Goal: Task Accomplishment & Management: Manage account settings

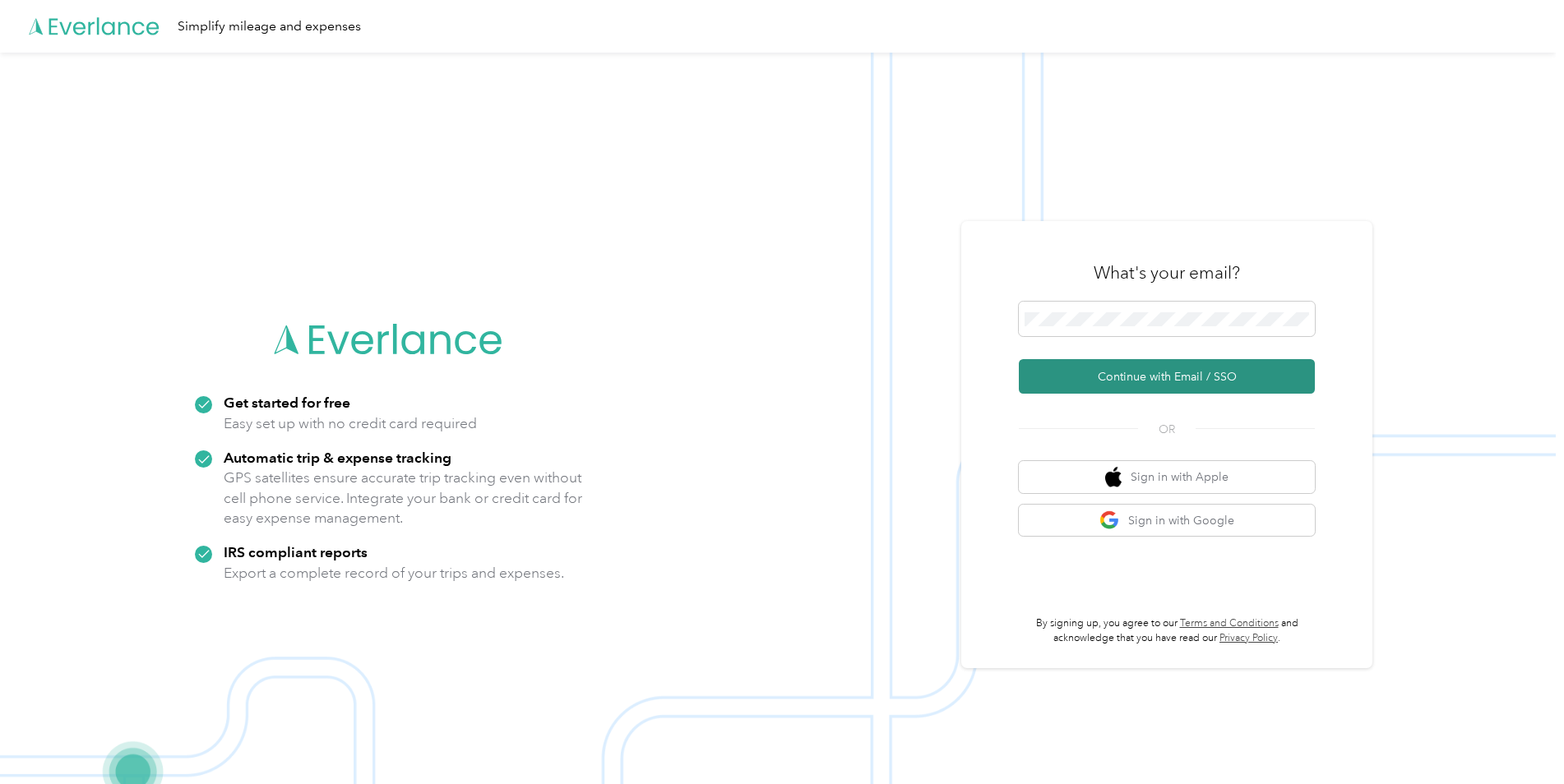
click at [1129, 377] on button "Continue with Email / SSO" at bounding box center [1167, 377] width 296 height 35
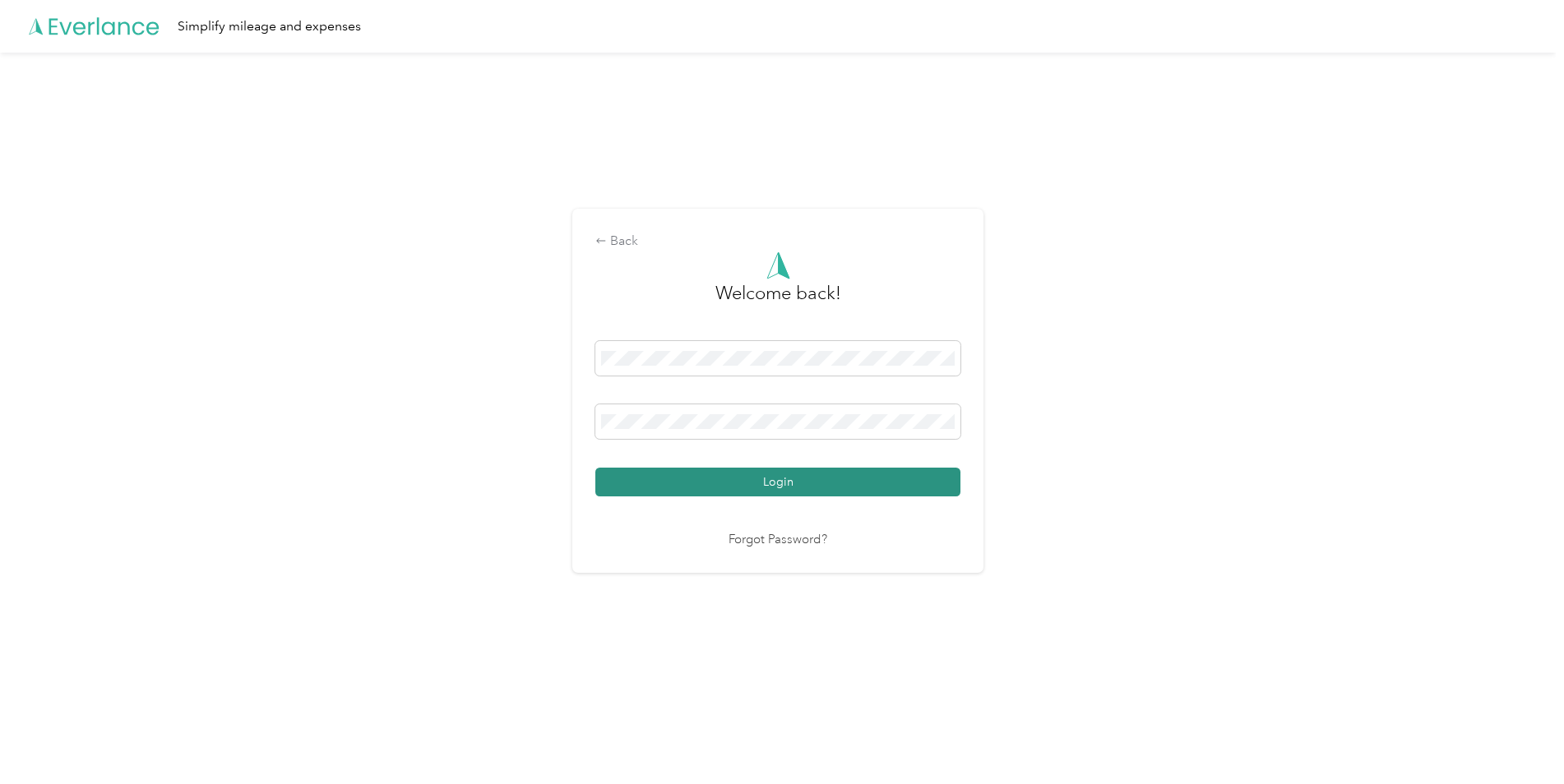
click at [831, 484] on button "Login" at bounding box center [778, 483] width 365 height 29
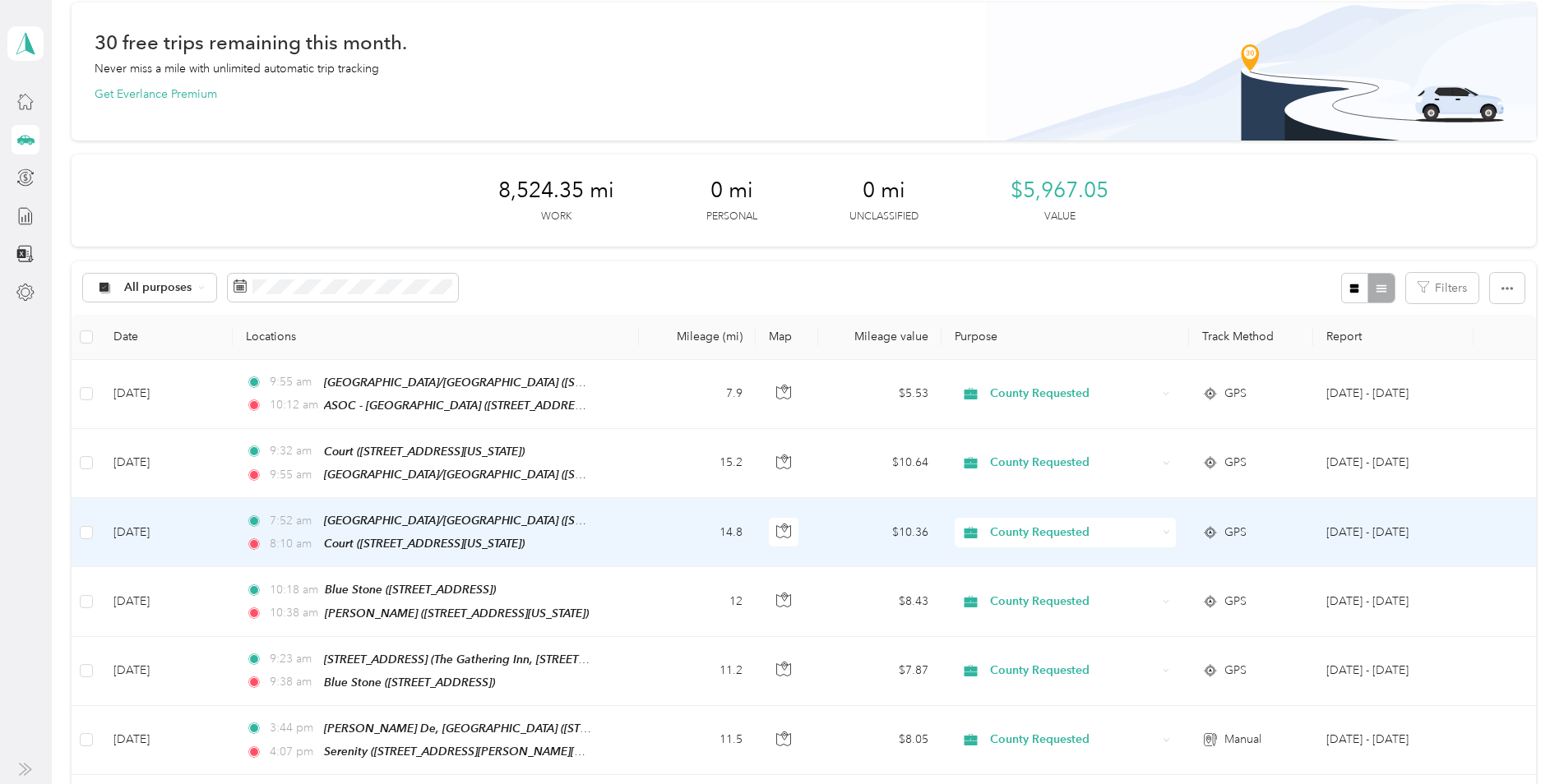
scroll to position [165, 0]
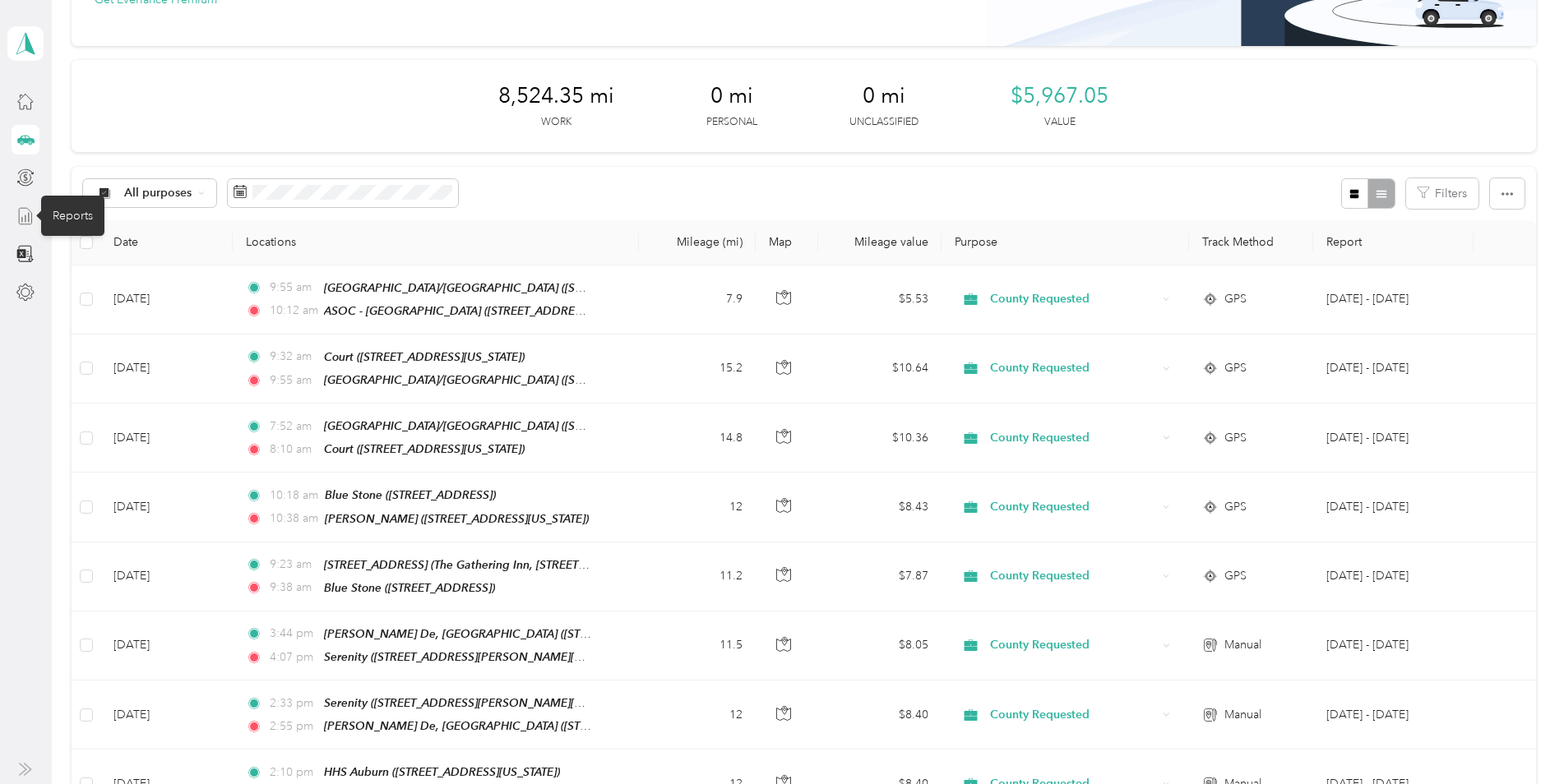
click at [21, 216] on icon at bounding box center [26, 217] width 18 height 18
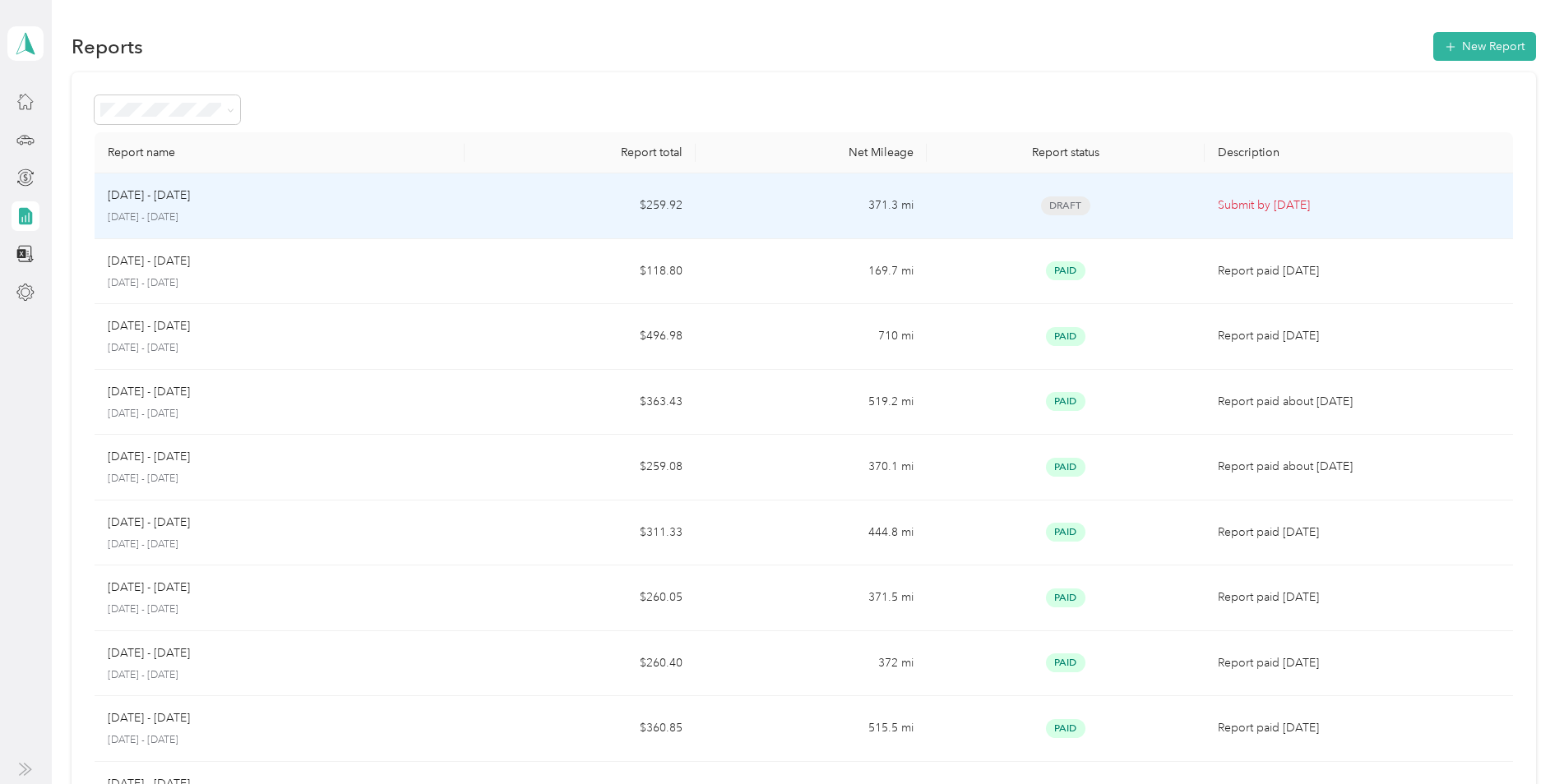
click at [455, 193] on td "[DATE] - [DATE] [DATE] - [DATE]" at bounding box center [280, 207] width 370 height 66
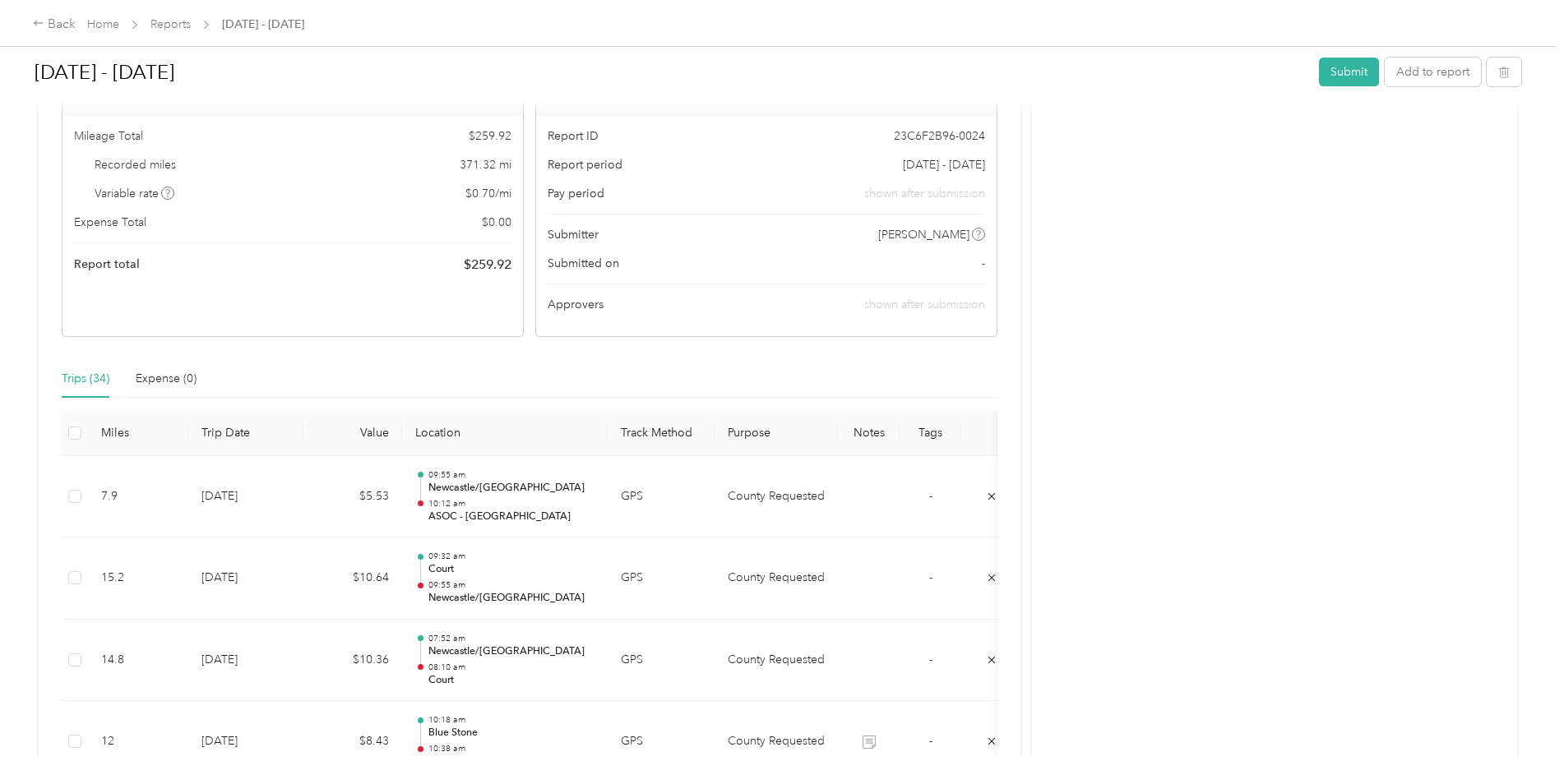
scroll to position [329, 0]
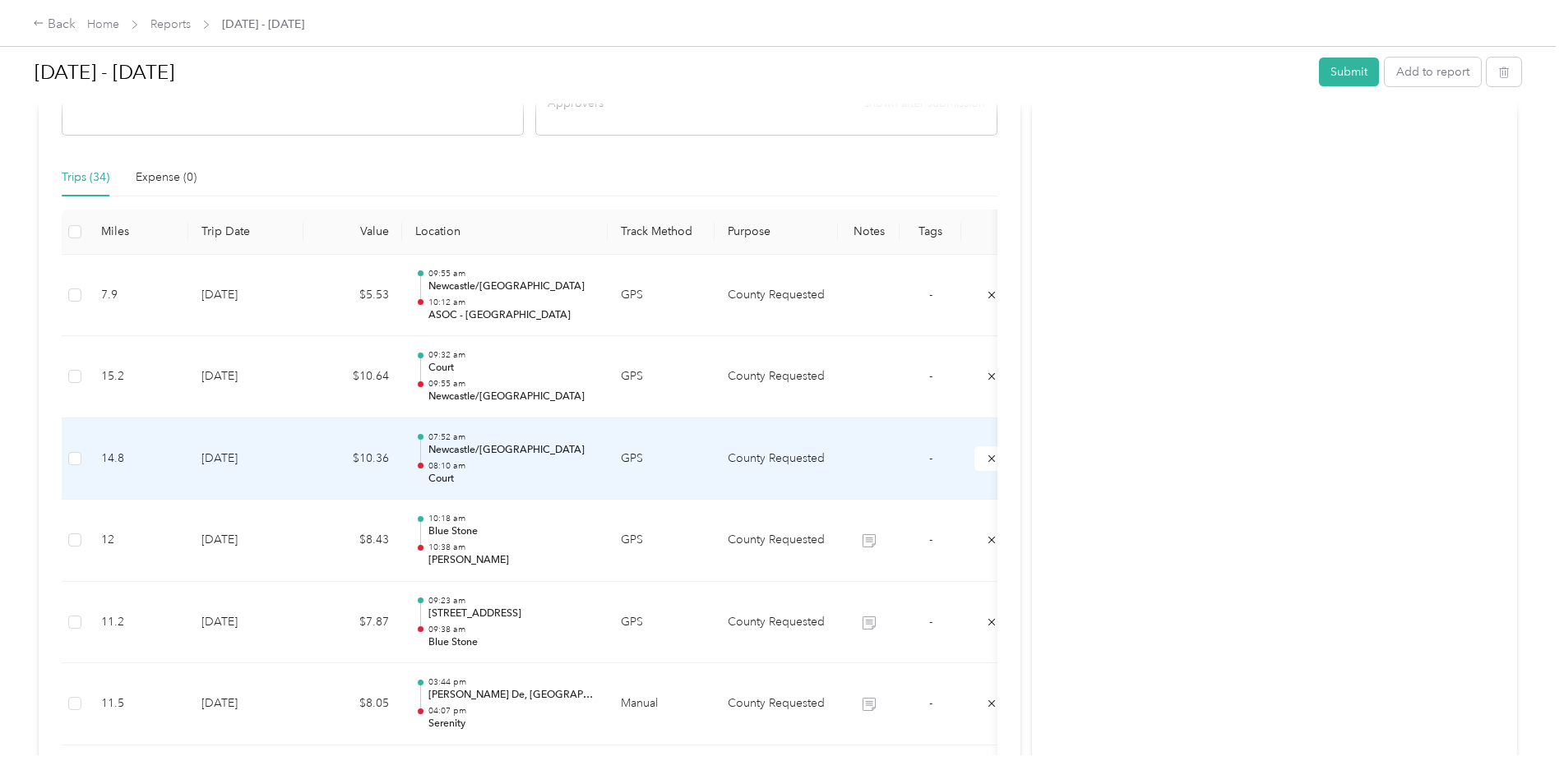
click at [843, 463] on td at bounding box center [869, 460] width 62 height 82
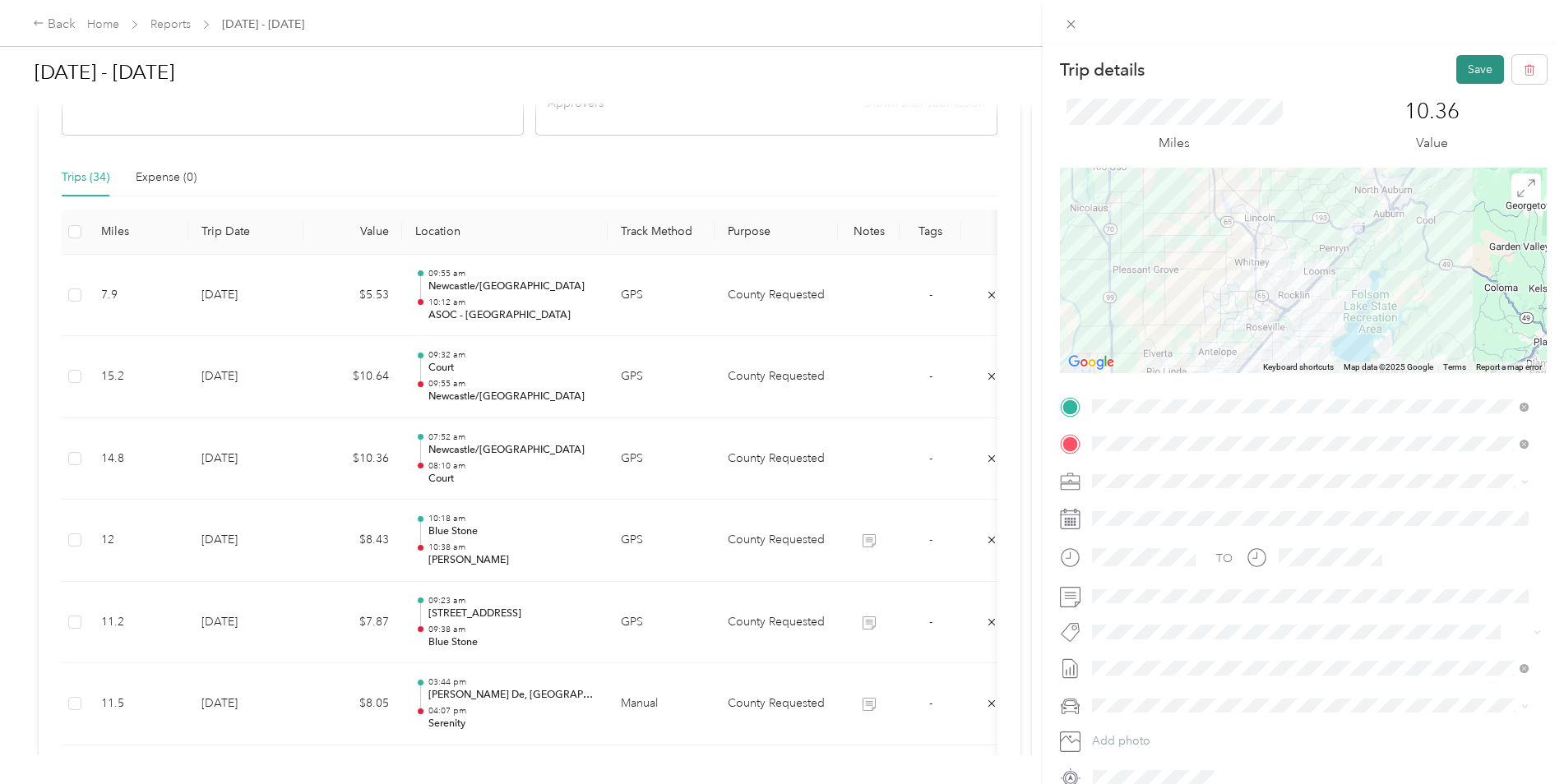
click at [1484, 64] on button "Save" at bounding box center [1480, 69] width 47 height 29
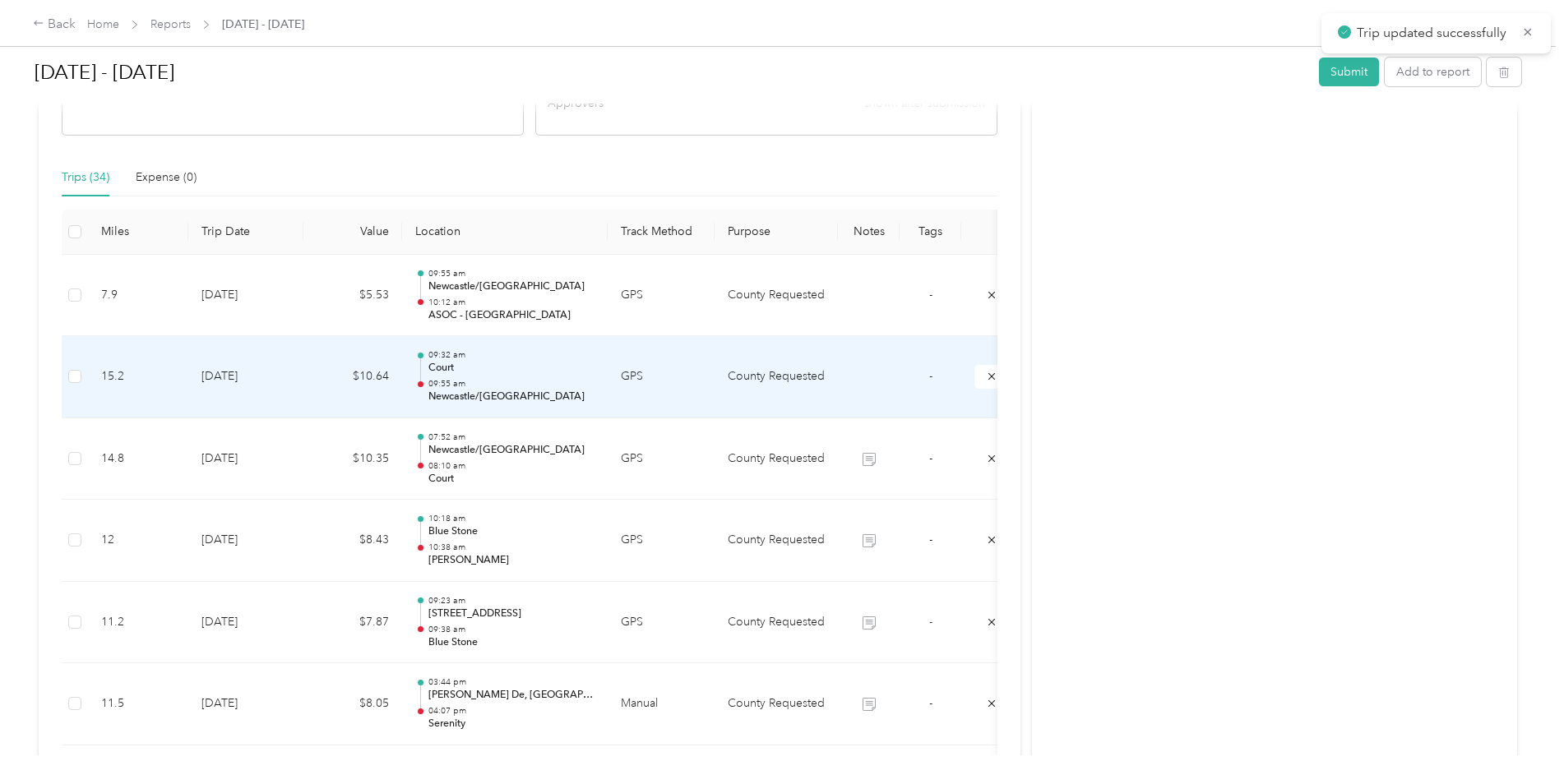
click at [847, 369] on td at bounding box center [869, 377] width 62 height 82
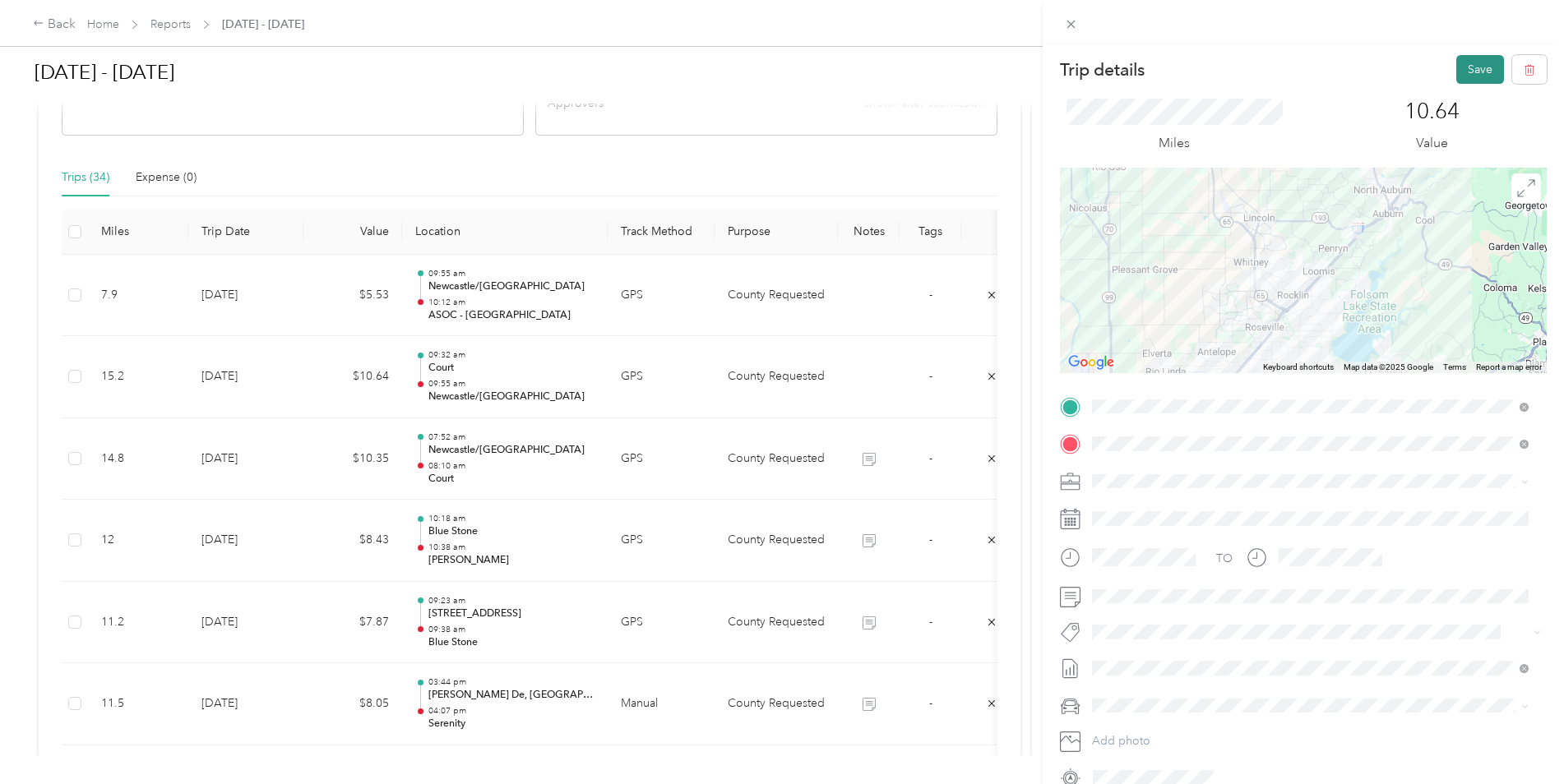
click at [1468, 75] on button "Save" at bounding box center [1480, 69] width 47 height 29
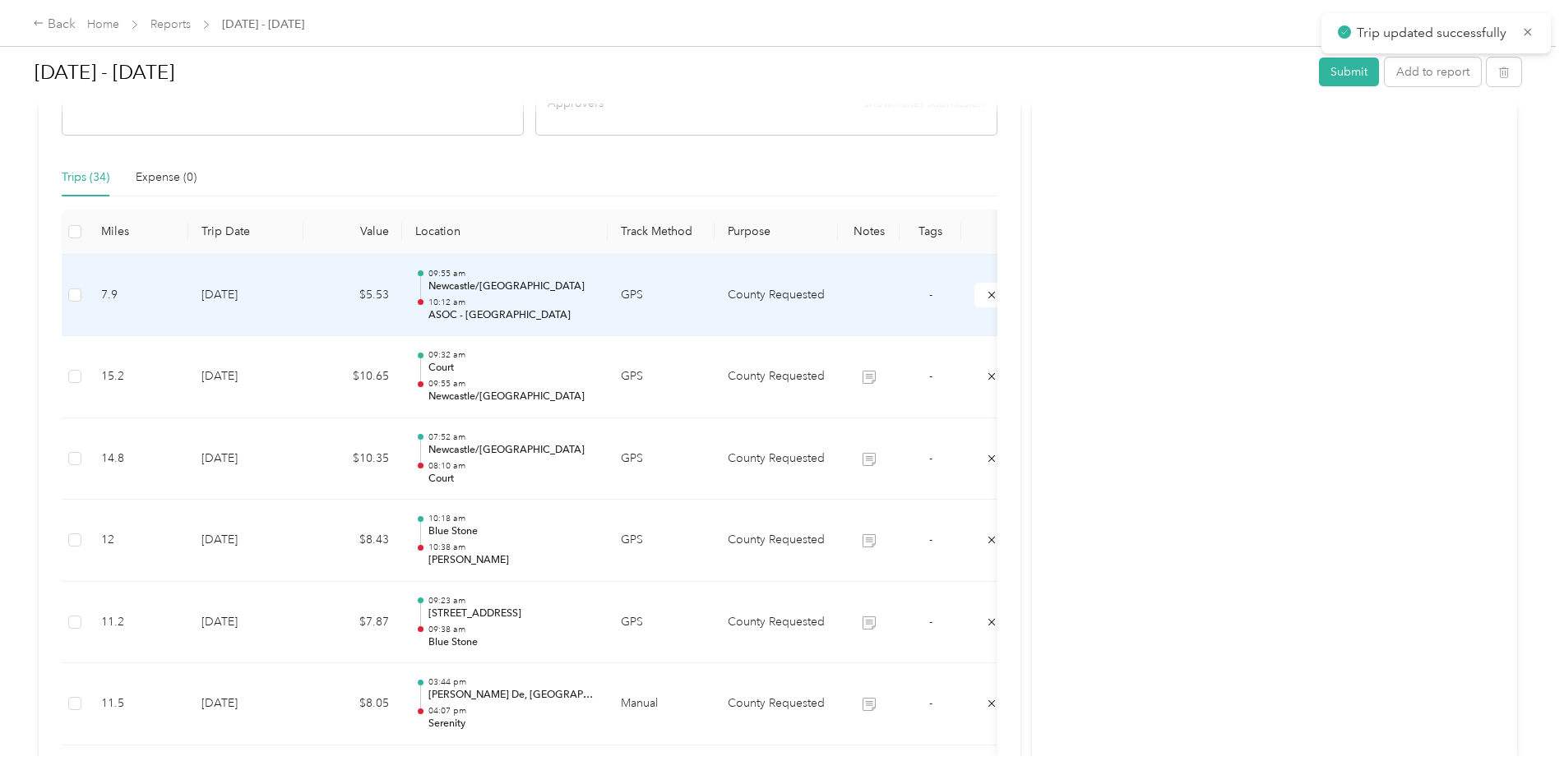
click at [857, 284] on td at bounding box center [869, 296] width 62 height 82
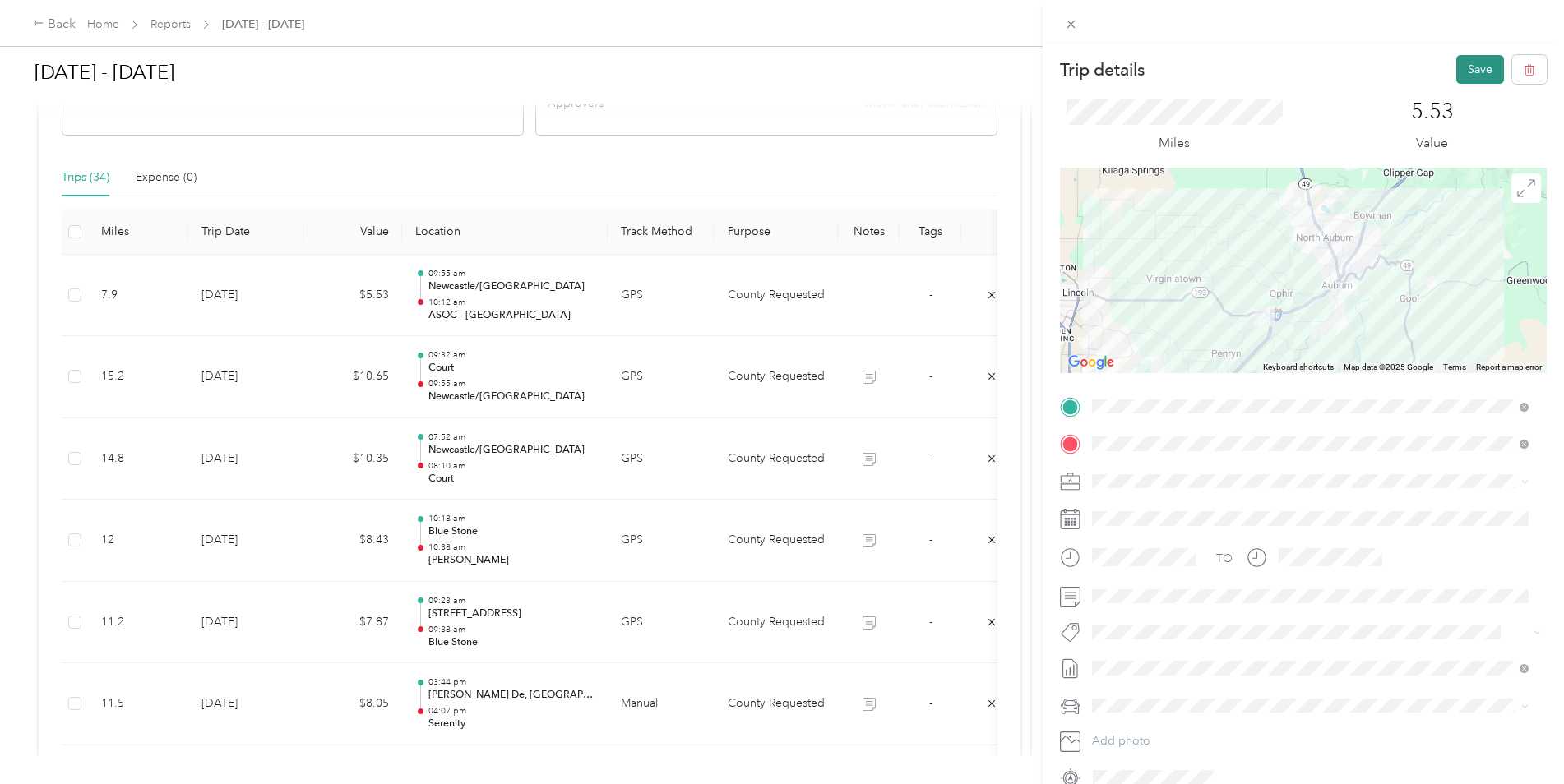
click at [1464, 73] on button "Save" at bounding box center [1480, 69] width 47 height 29
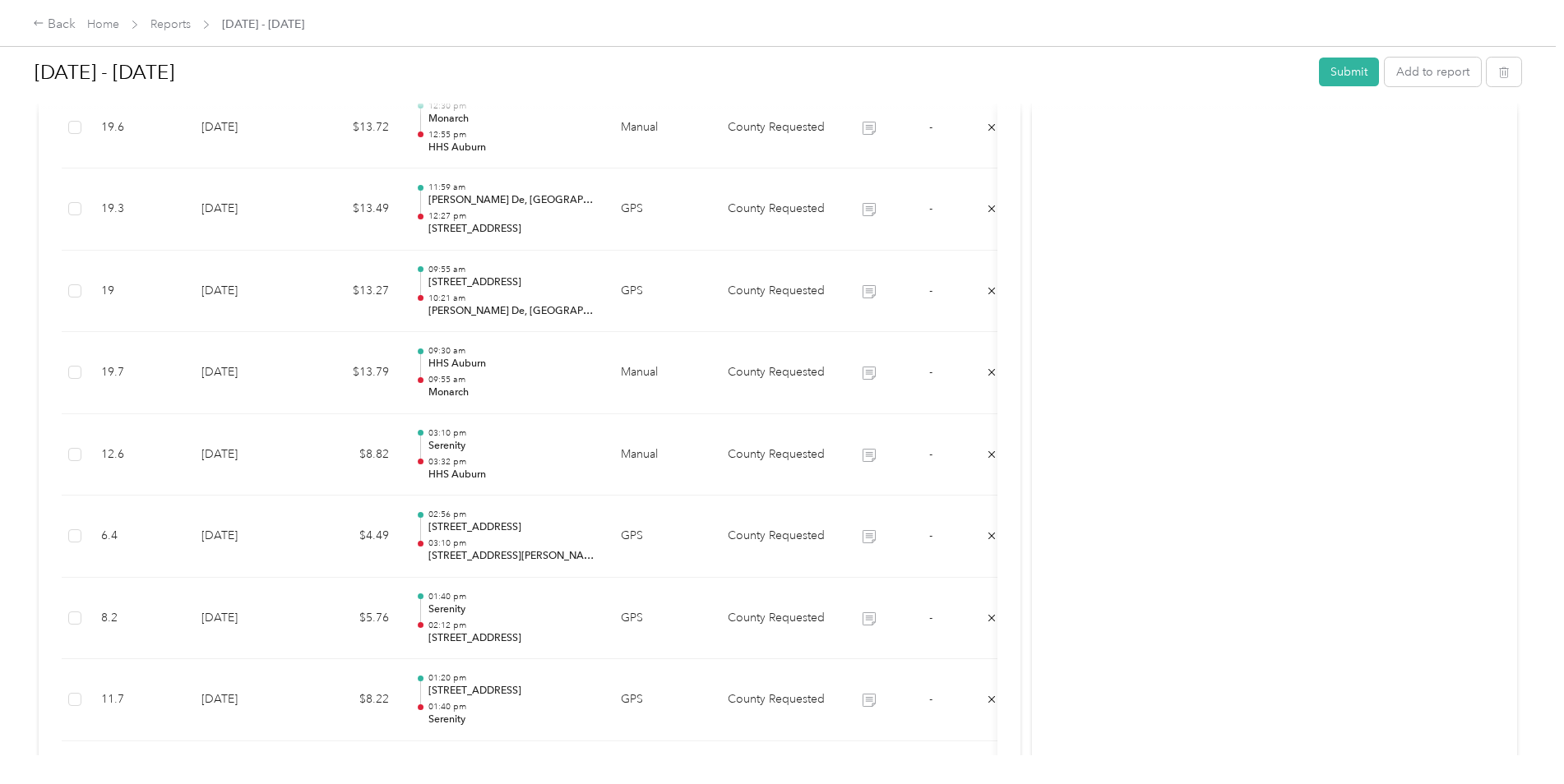
scroll to position [740, 0]
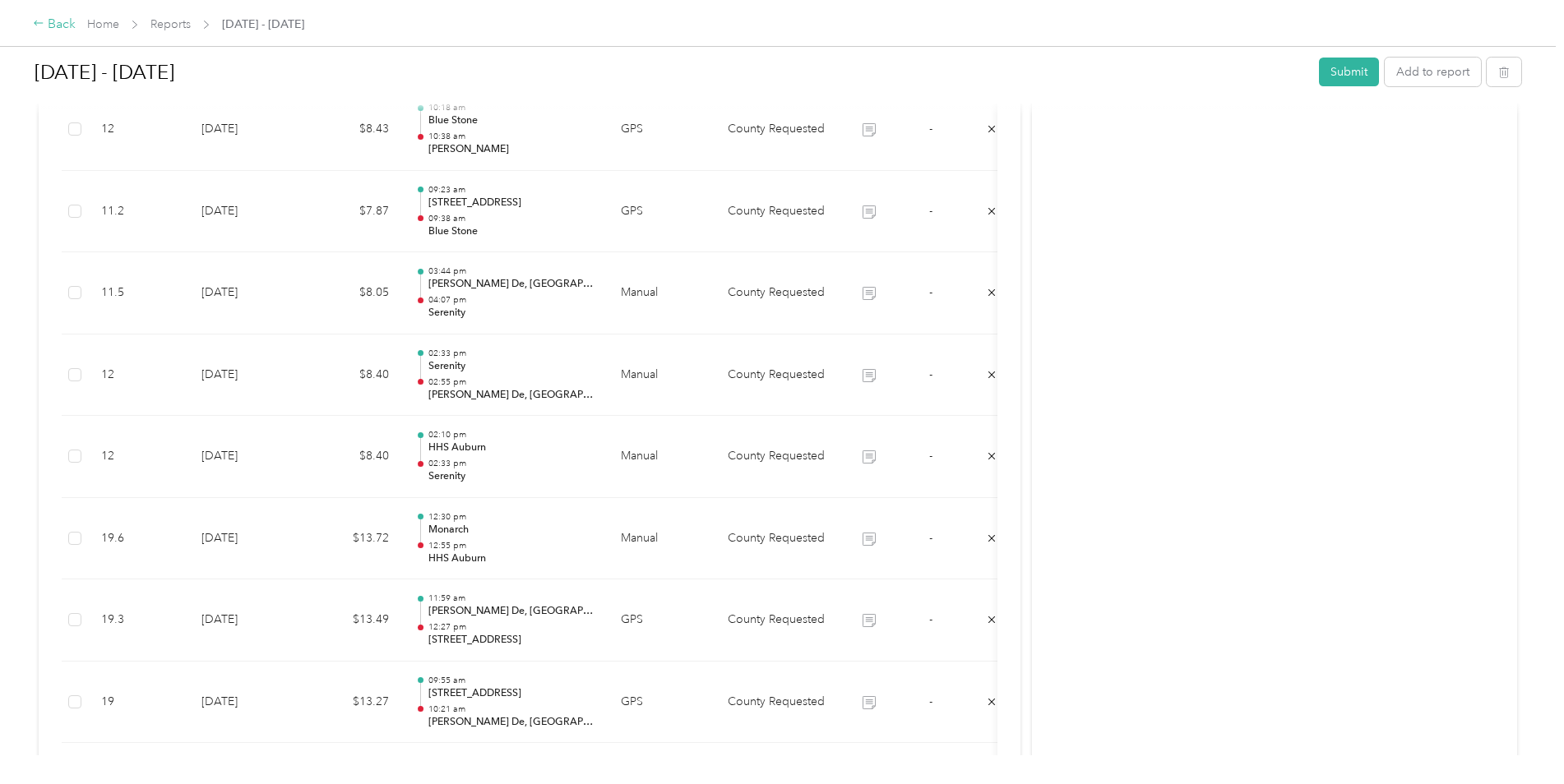
click at [51, 19] on div "Back" at bounding box center [54, 25] width 43 height 20
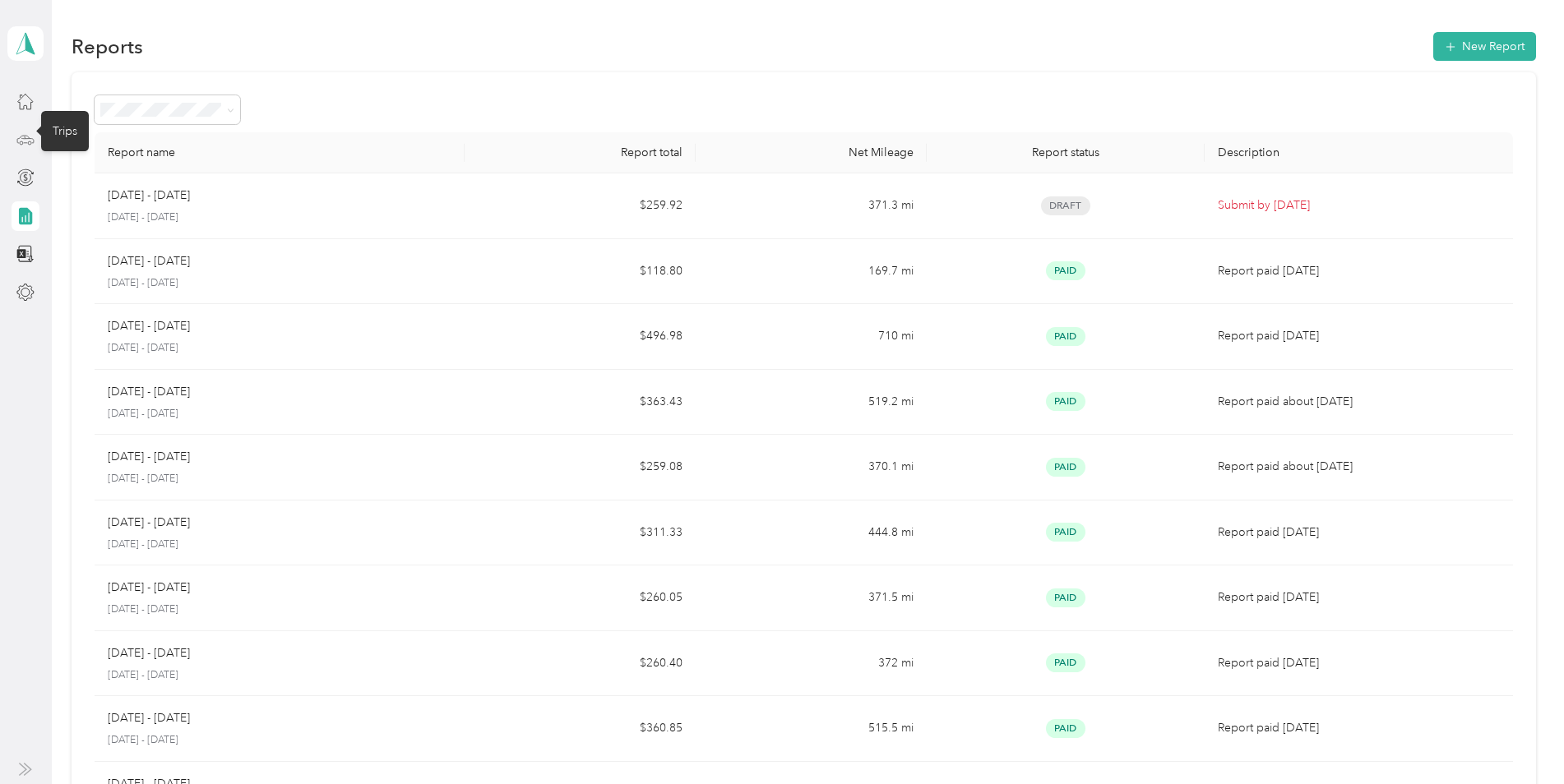
click at [30, 133] on icon at bounding box center [26, 140] width 18 height 18
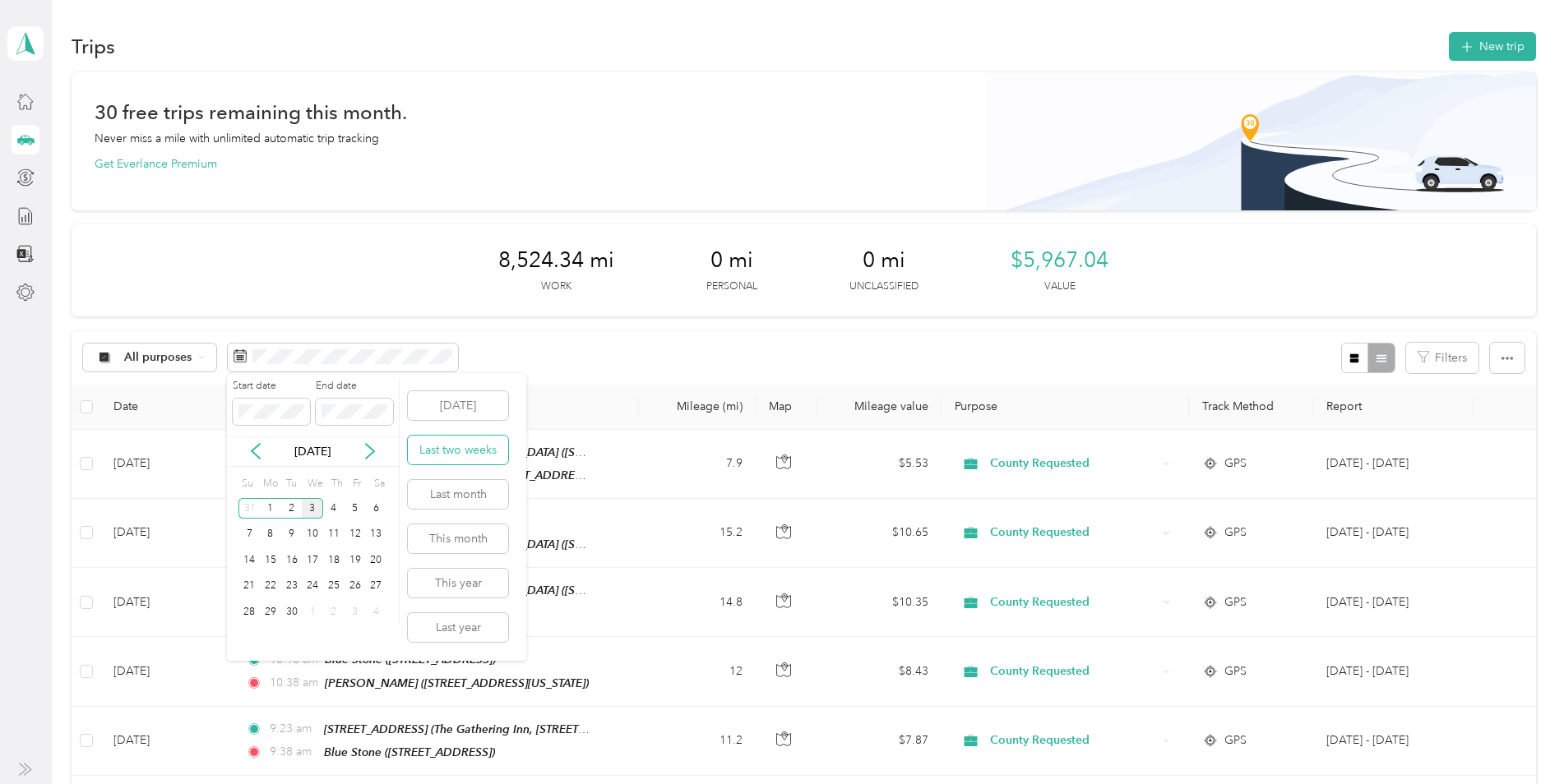
click at [470, 445] on button "Last two weeks" at bounding box center [458, 451] width 100 height 29
